Goal: Task Accomplishment & Management: Manage account settings

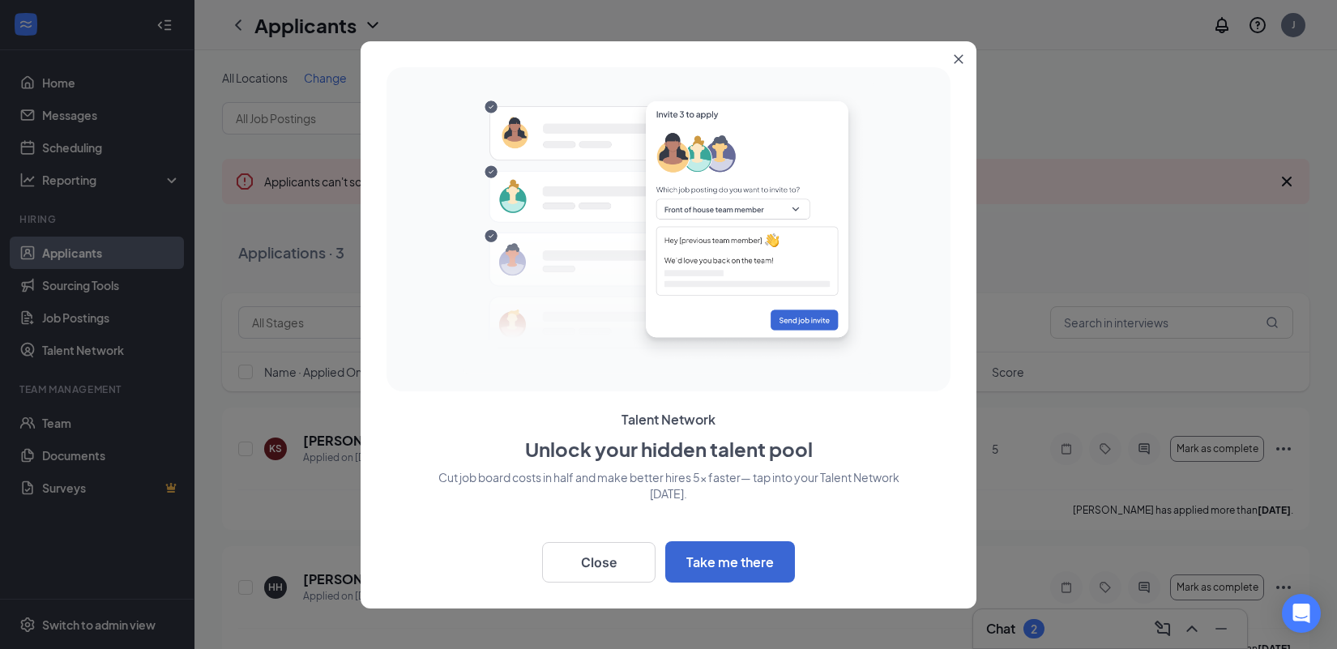
click at [964, 56] on button "Close" at bounding box center [961, 55] width 29 height 29
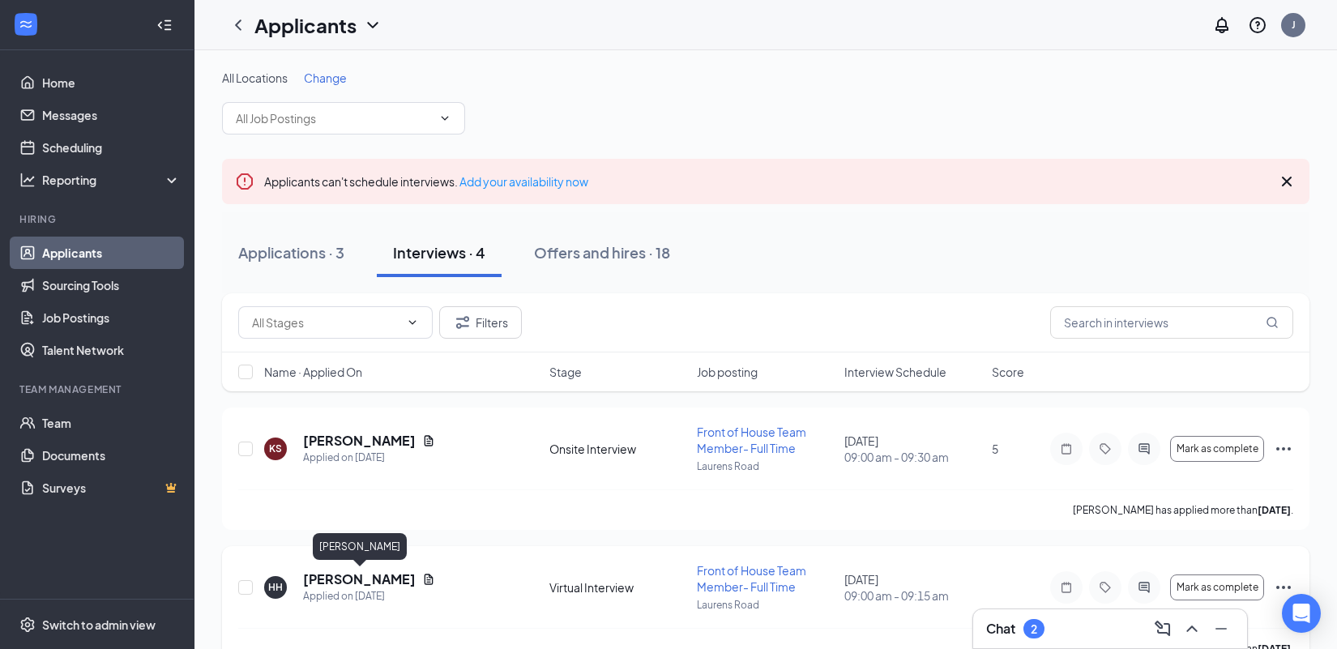
click at [331, 582] on h5 "[PERSON_NAME]" at bounding box center [359, 579] width 113 height 18
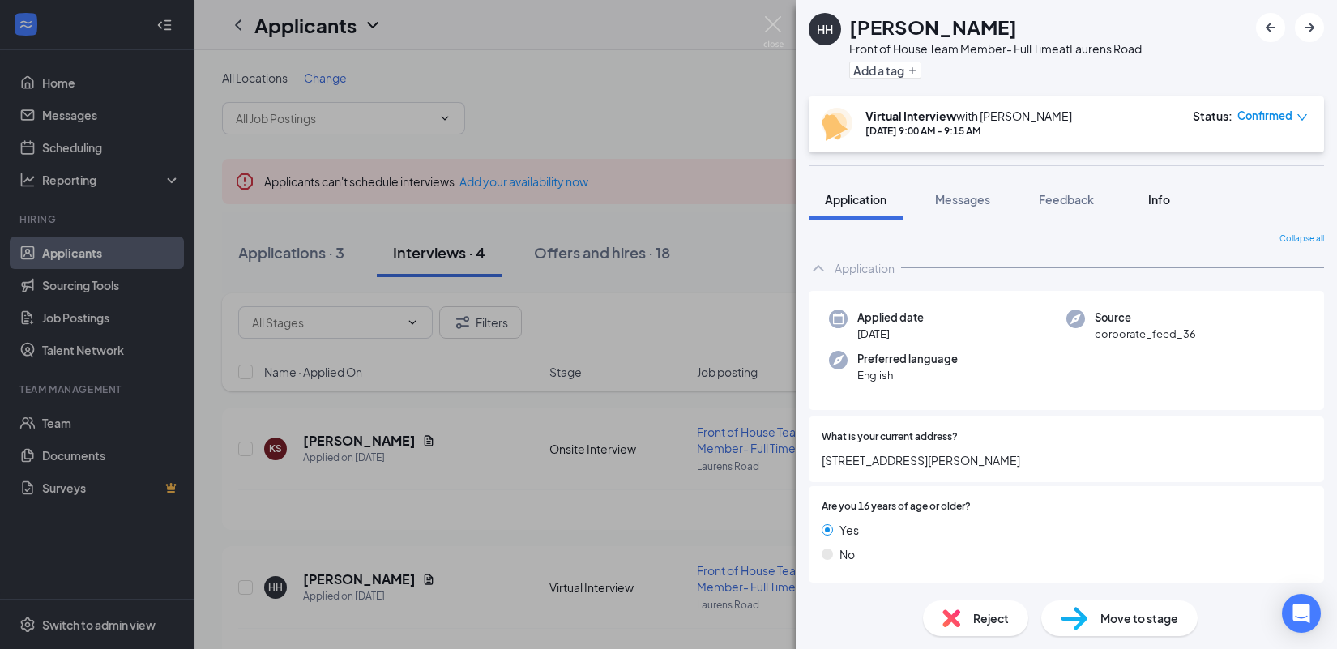
click at [1160, 199] on span "Info" at bounding box center [1159, 199] width 22 height 15
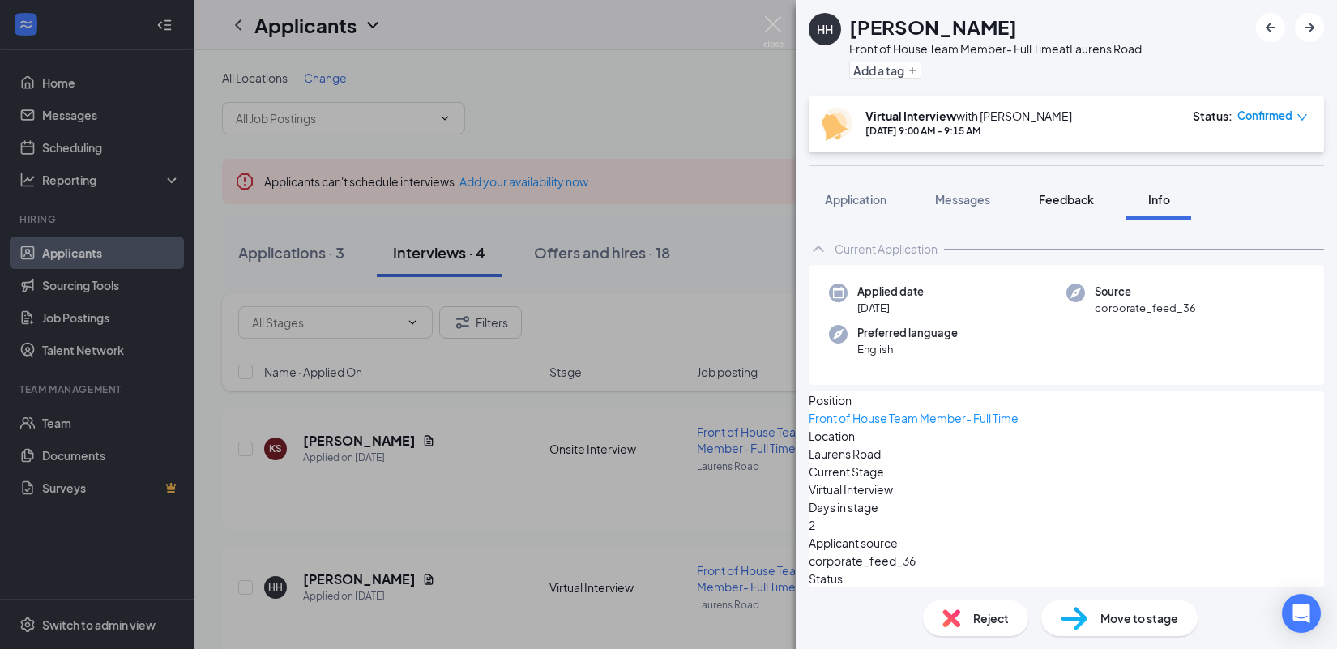
click at [1059, 203] on span "Feedback" at bounding box center [1066, 199] width 55 height 15
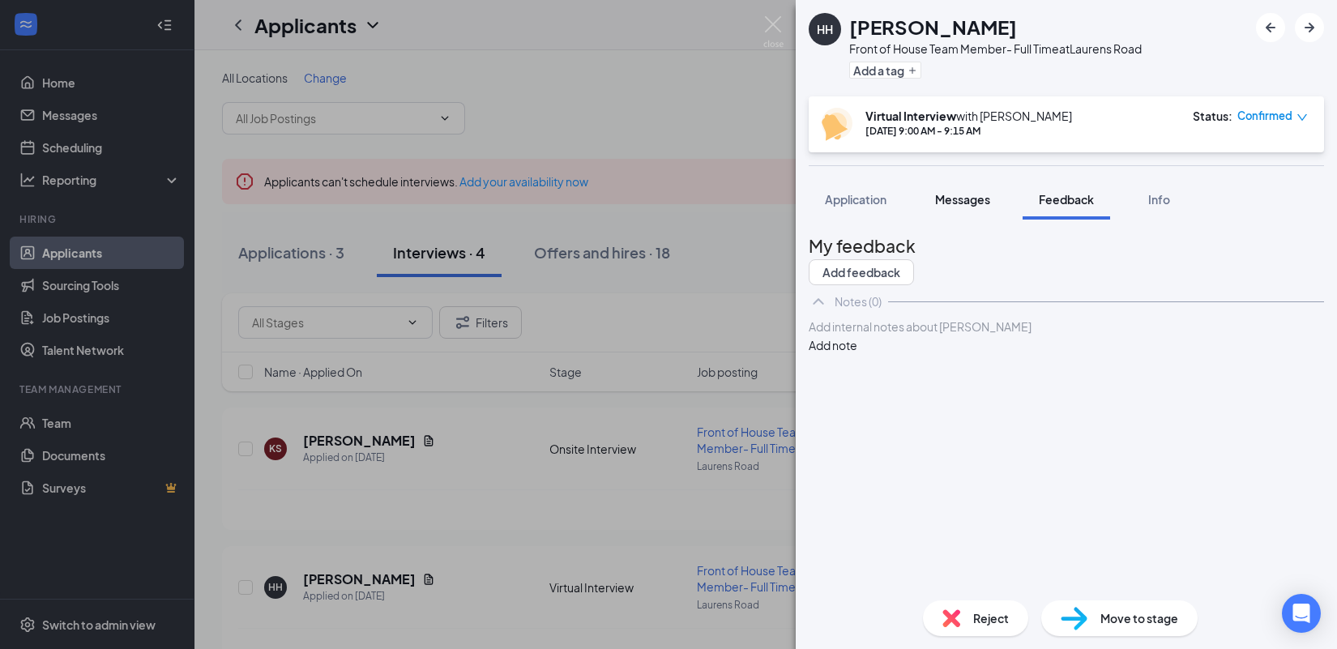
click at [958, 196] on span "Messages" at bounding box center [962, 199] width 55 height 15
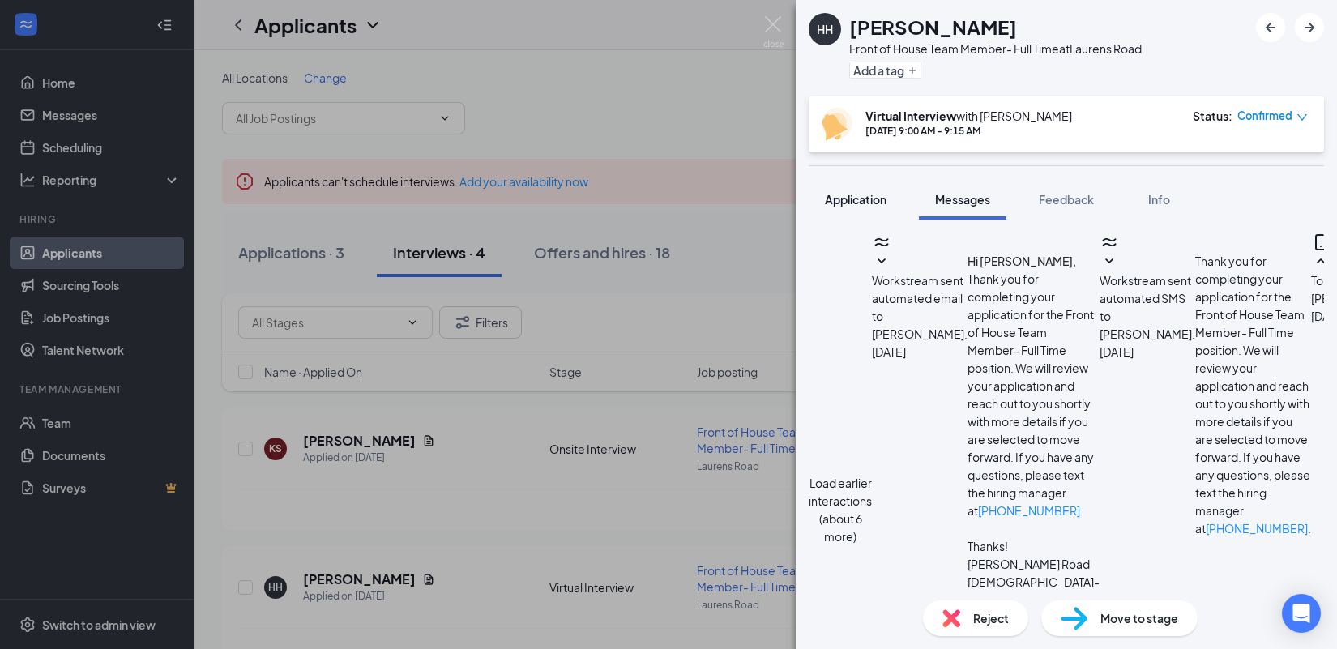
click at [860, 200] on span "Application" at bounding box center [856, 199] width 62 height 15
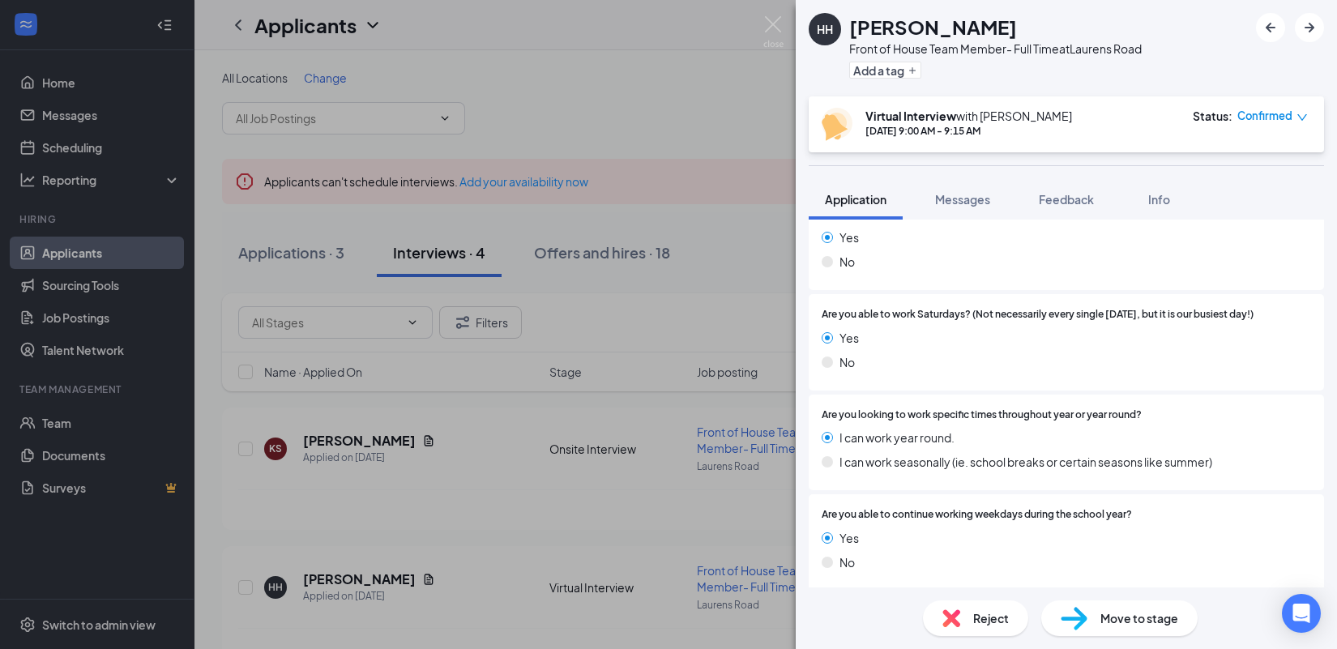
scroll to position [2152, 0]
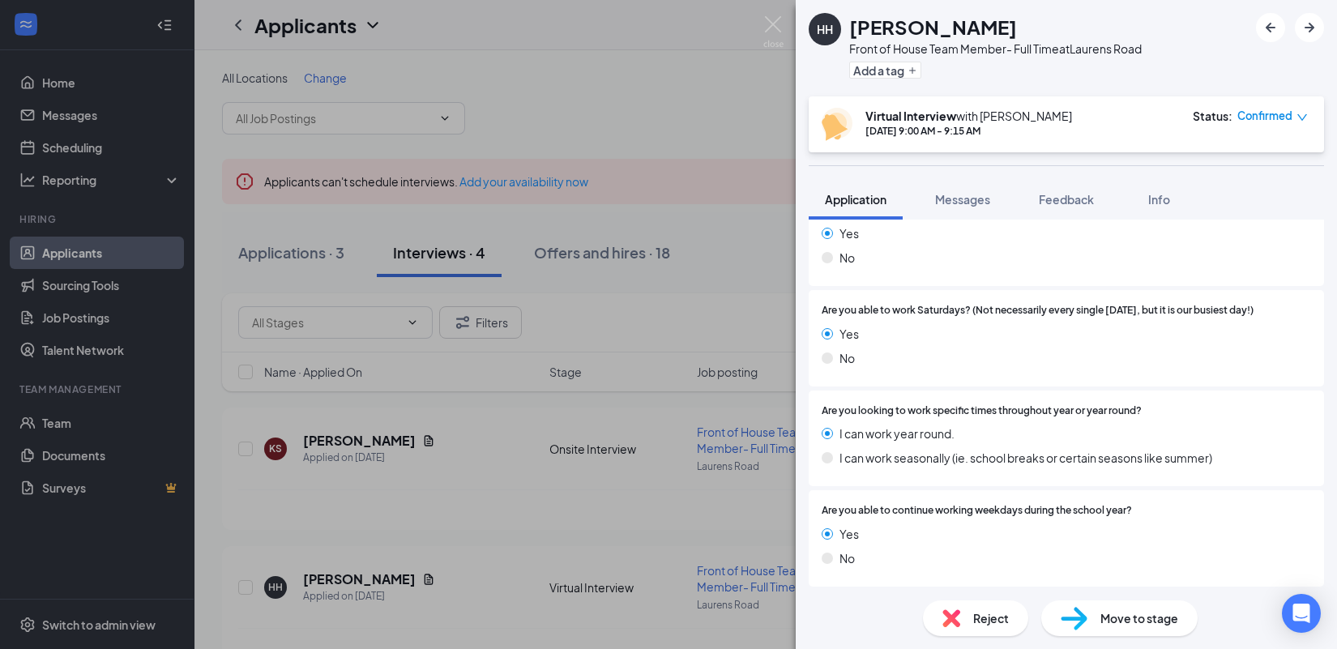
click at [901, 43] on div "Front of House Team Member- Full Time at [GEOGRAPHIC_DATA]" at bounding box center [995, 49] width 292 height 16
click at [767, 28] on img at bounding box center [773, 32] width 20 height 32
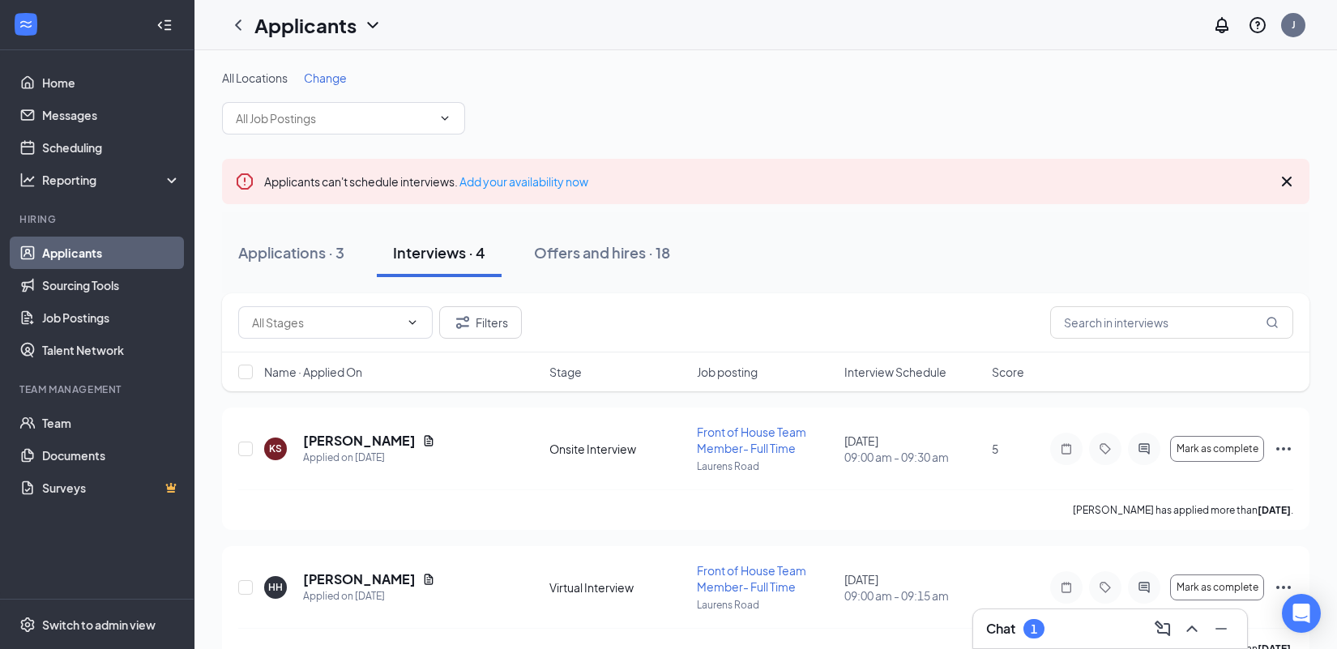
click at [1001, 2] on div "Applicants J" at bounding box center [765, 25] width 1142 height 50
